Goal: Check status: Check status

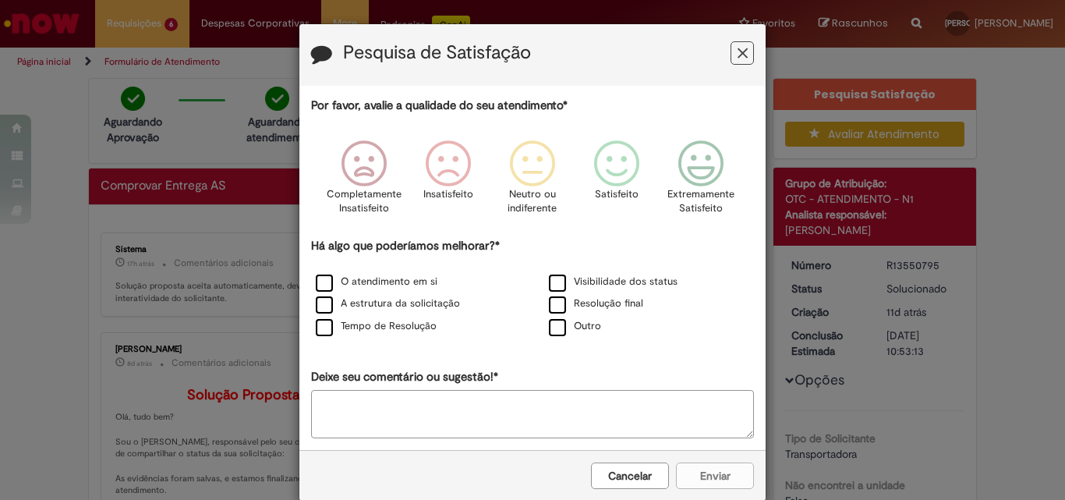
click at [738, 48] on icon "Feedback" at bounding box center [743, 53] width 10 height 16
